Goal: Find specific page/section: Find specific page/section

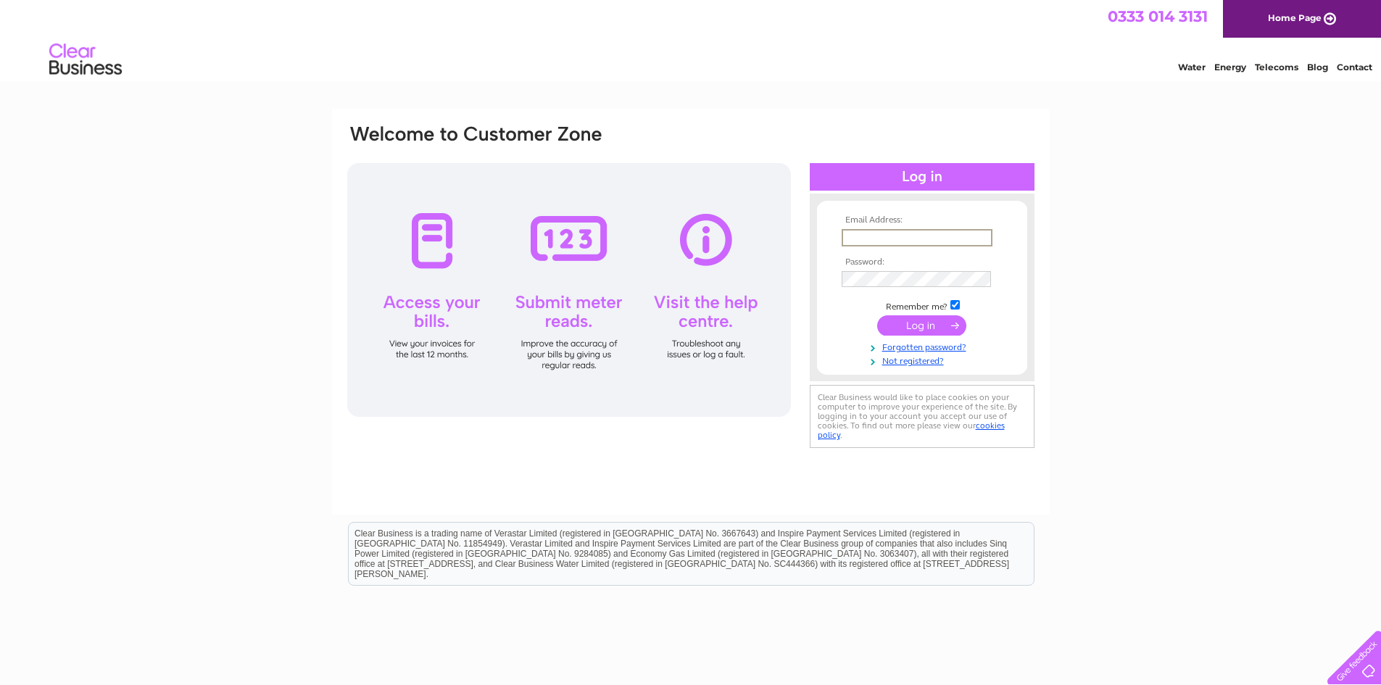
click at [877, 233] on input "text" at bounding box center [916, 237] width 151 height 17
type input "enquiries@ardanlettings.co.uk"
click at [920, 322] on input "submit" at bounding box center [921, 325] width 89 height 20
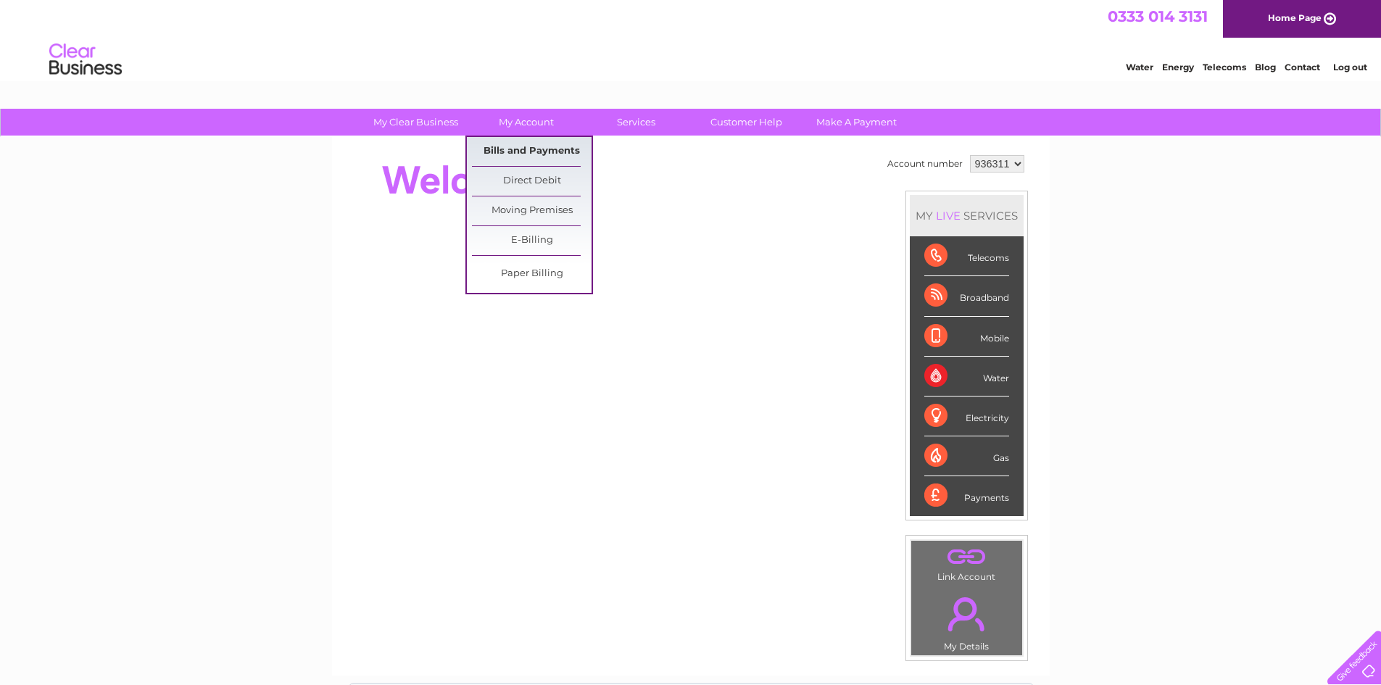
click at [541, 146] on link "Bills and Payments" at bounding box center [532, 151] width 120 height 29
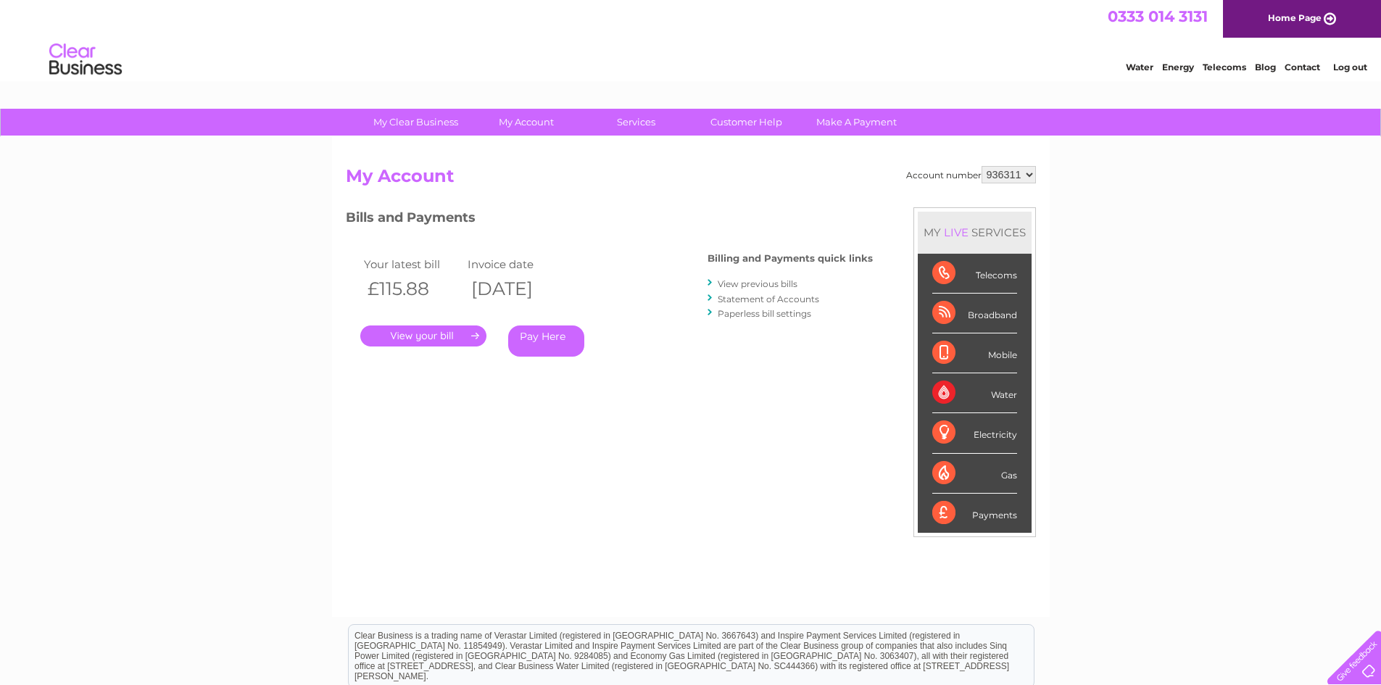
click at [438, 332] on link "." at bounding box center [423, 335] width 126 height 21
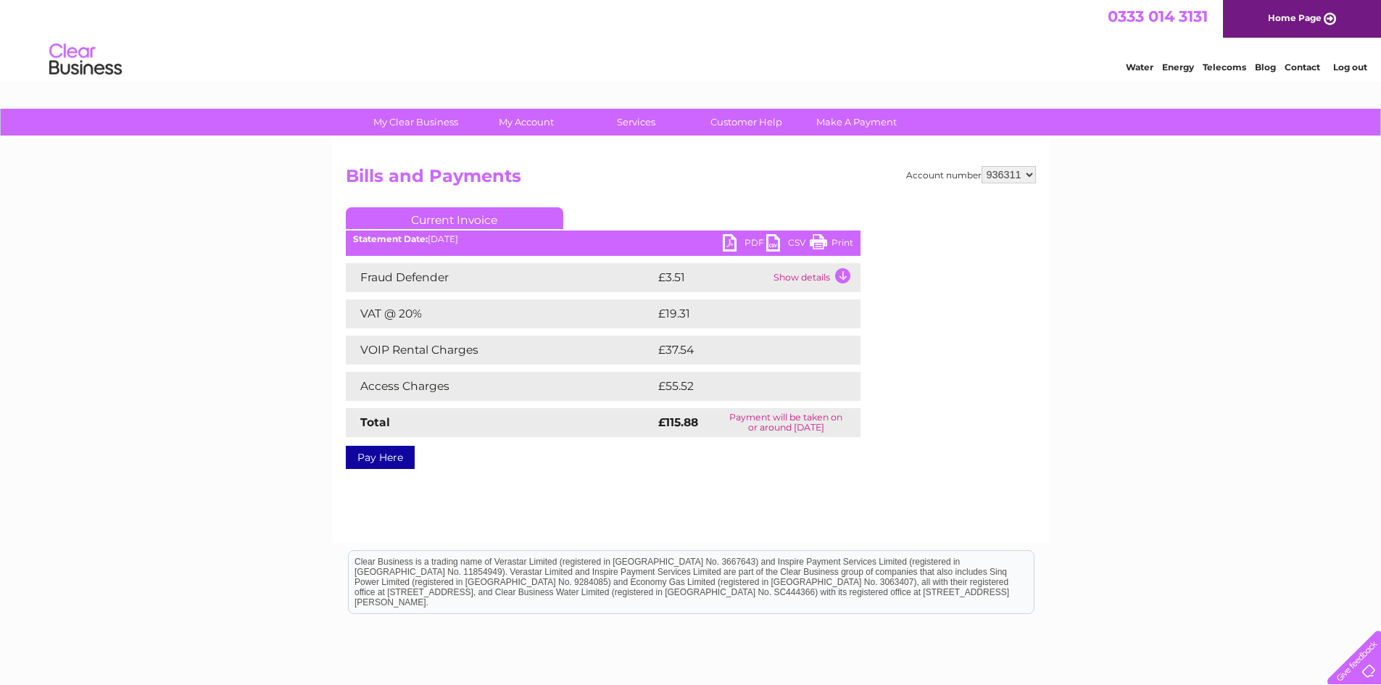
click at [838, 272] on td "Show details" at bounding box center [815, 277] width 91 height 29
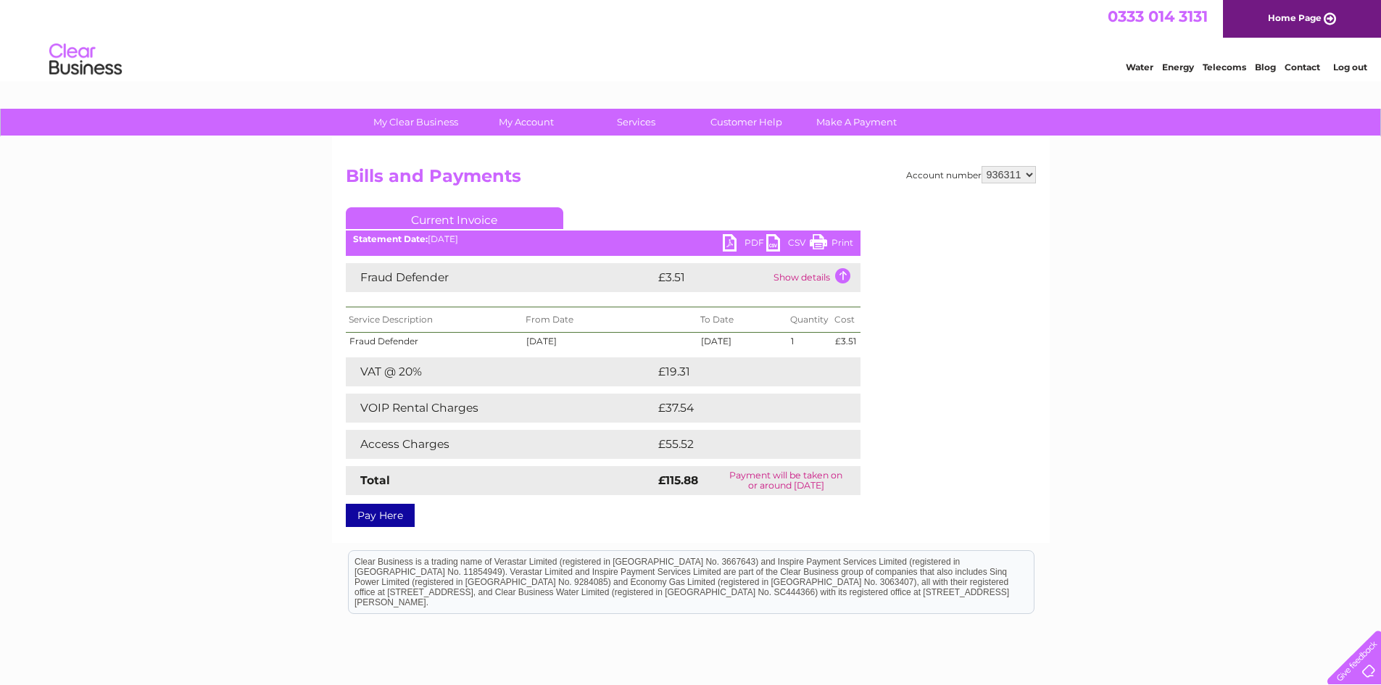
click at [830, 235] on link "Print" at bounding box center [830, 244] width 43 height 21
